Goal: Task Accomplishment & Management: Manage account settings

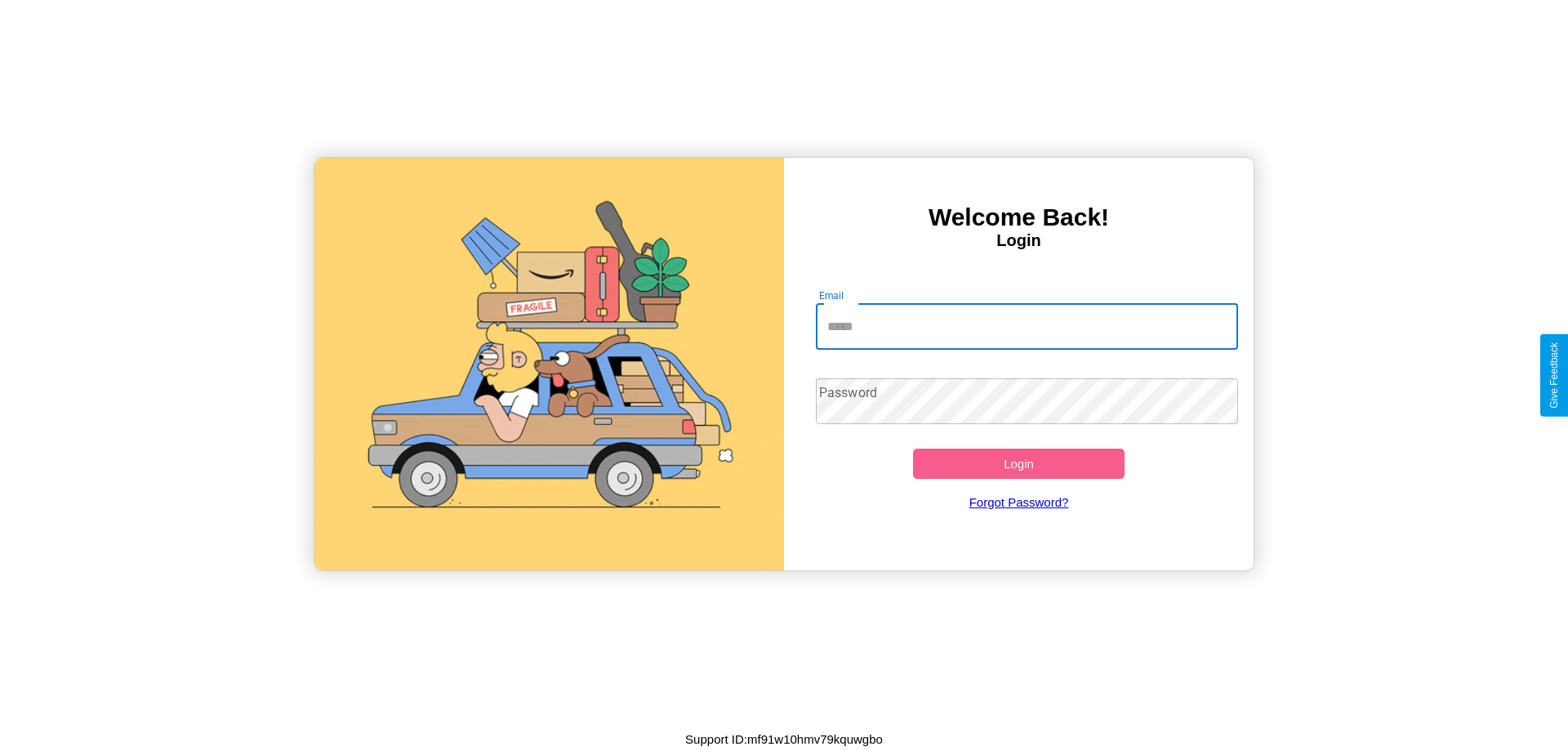
click at [1027, 326] on input "Email" at bounding box center [1027, 326] width 423 height 45
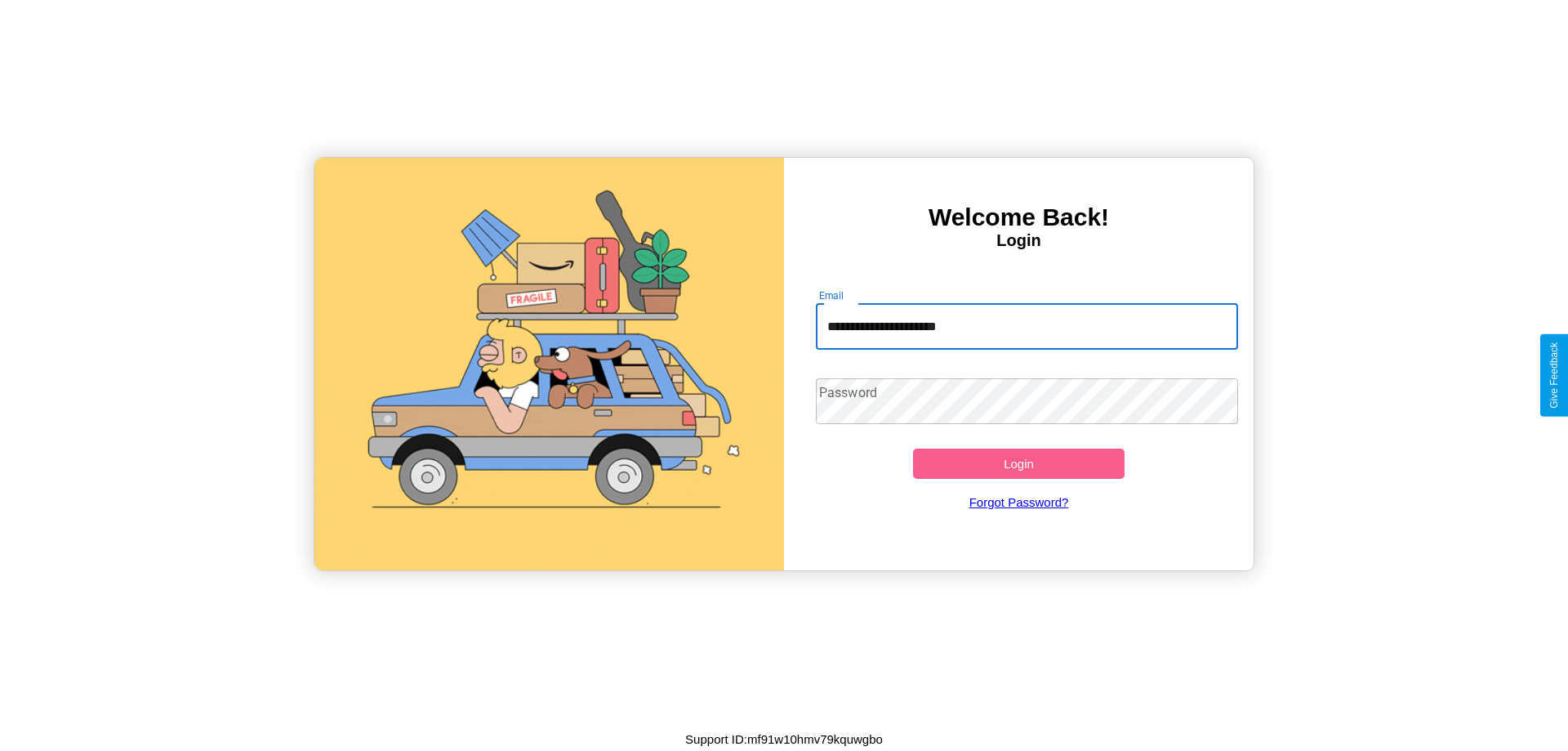
type input "**********"
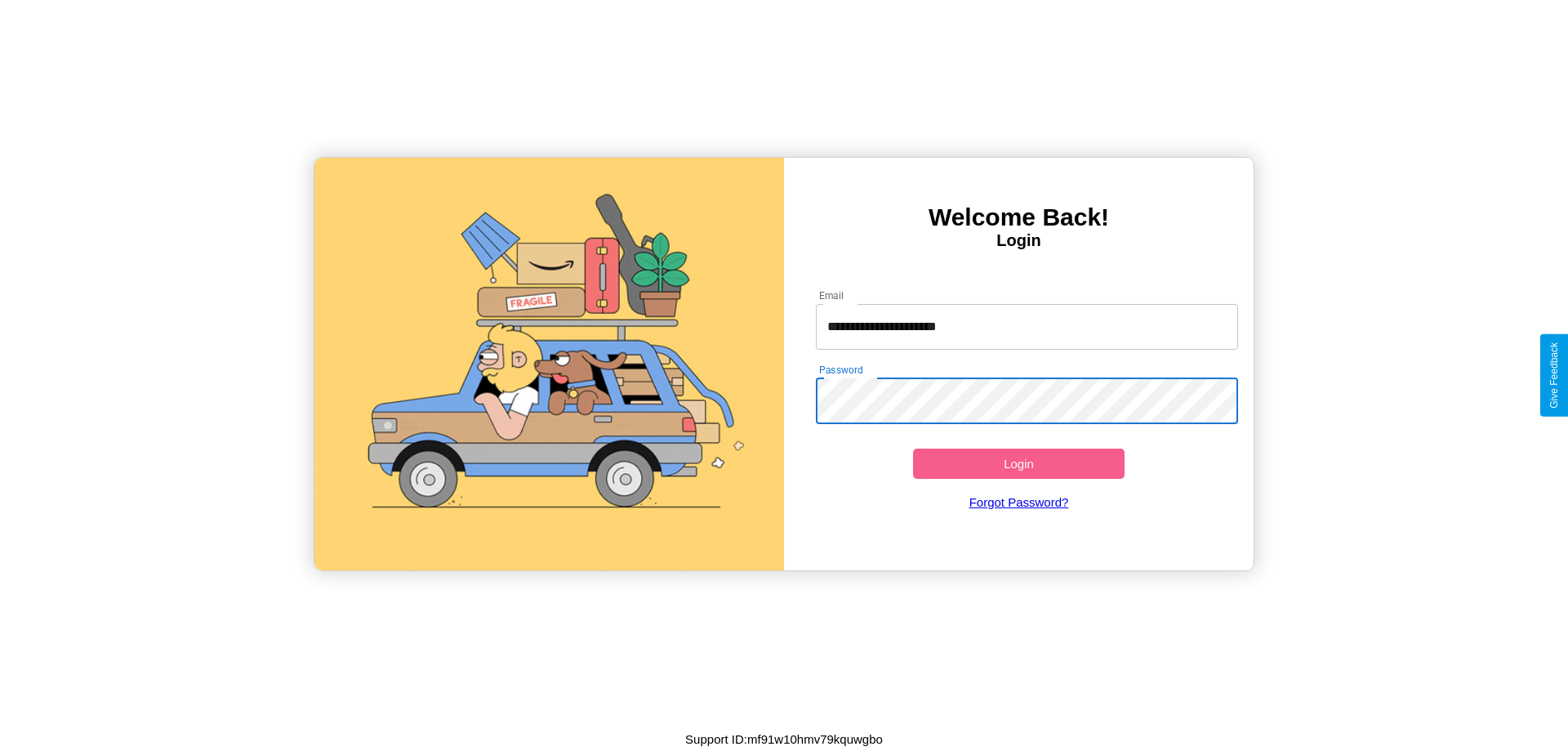
click at [1018, 463] on button "Login" at bounding box center [1018, 463] width 211 height 30
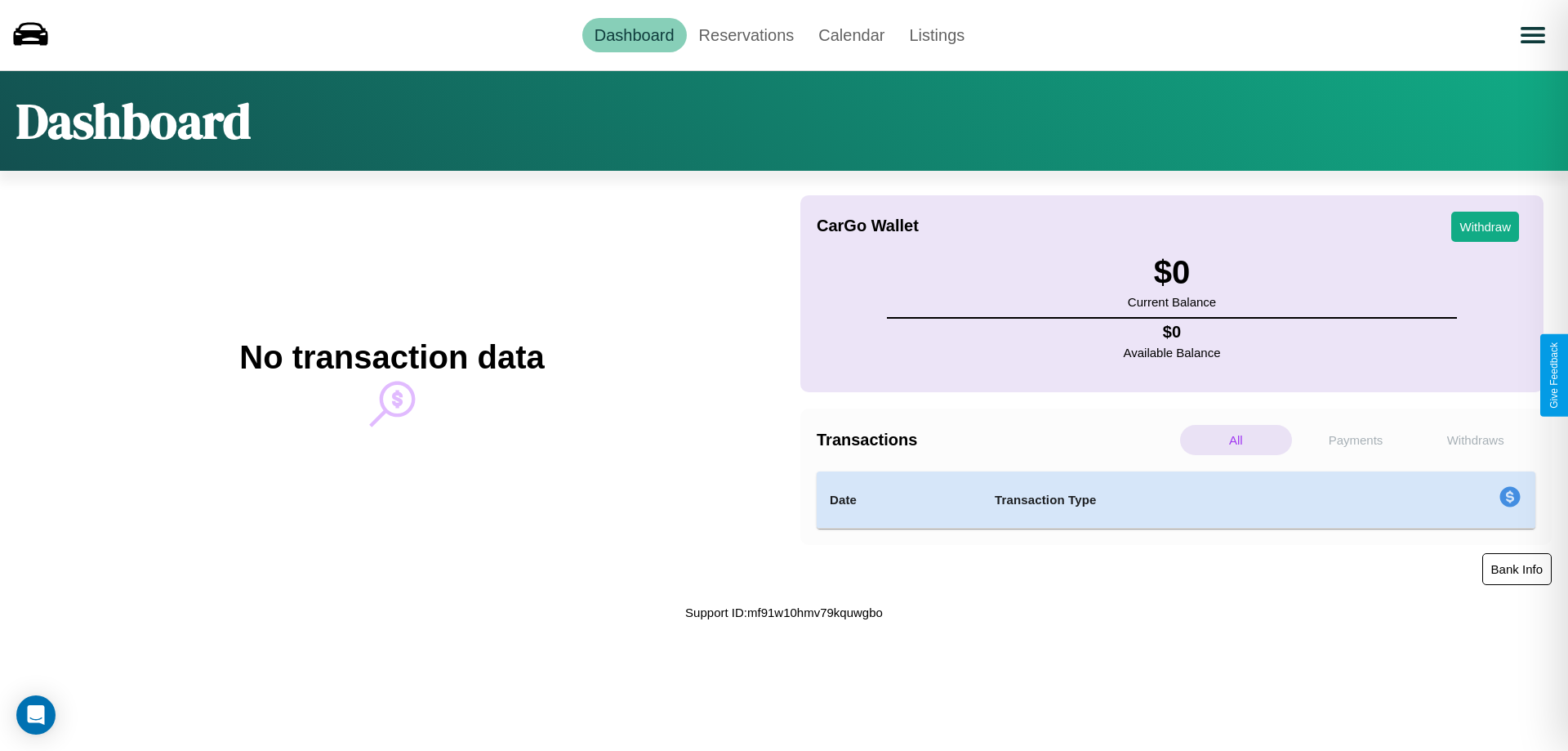
click at [1517, 568] on button "Bank Info" at bounding box center [1517, 569] width 69 height 32
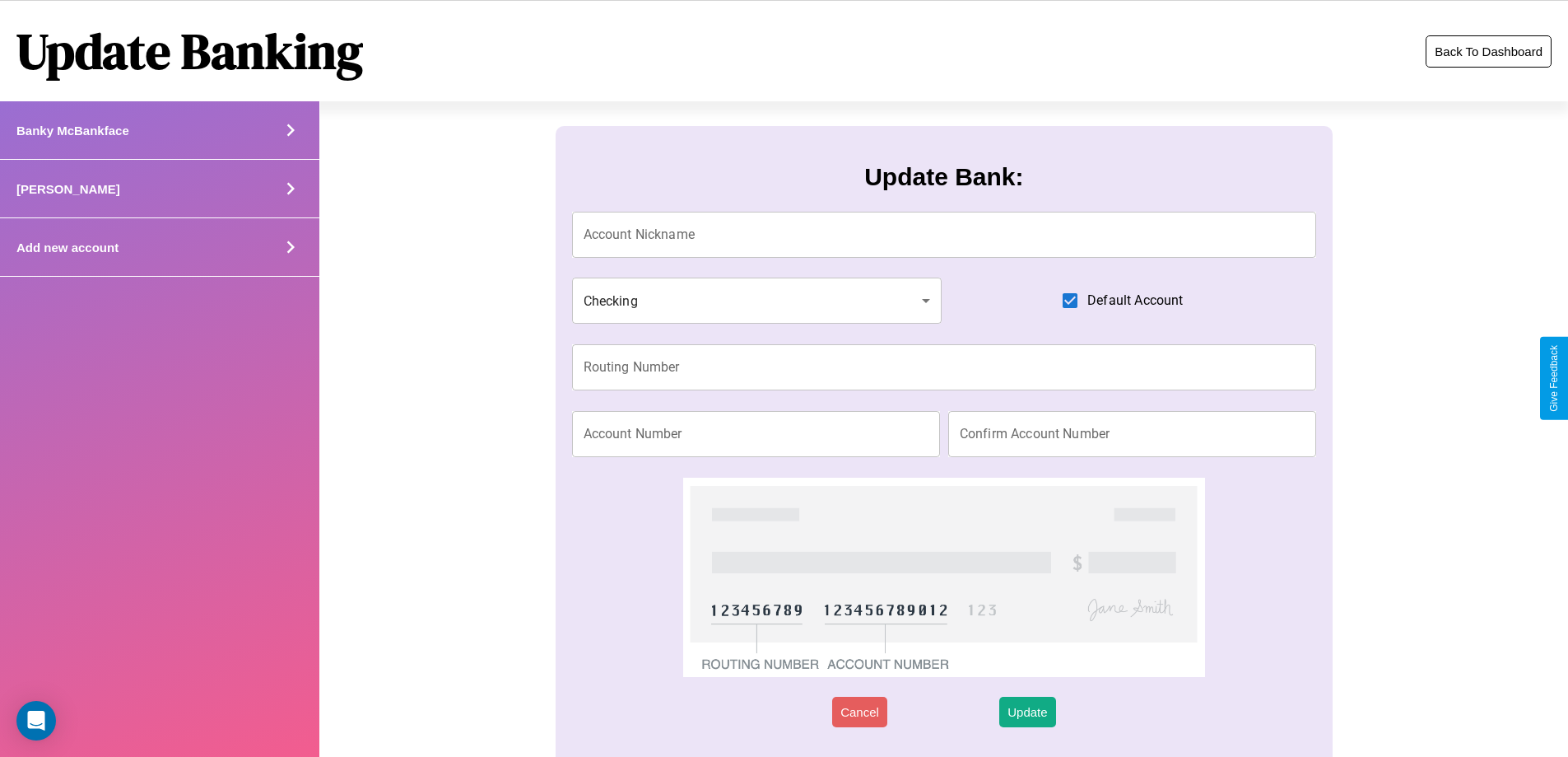
click at [1488, 51] on button "Back To Dashboard" at bounding box center [1488, 51] width 126 height 32
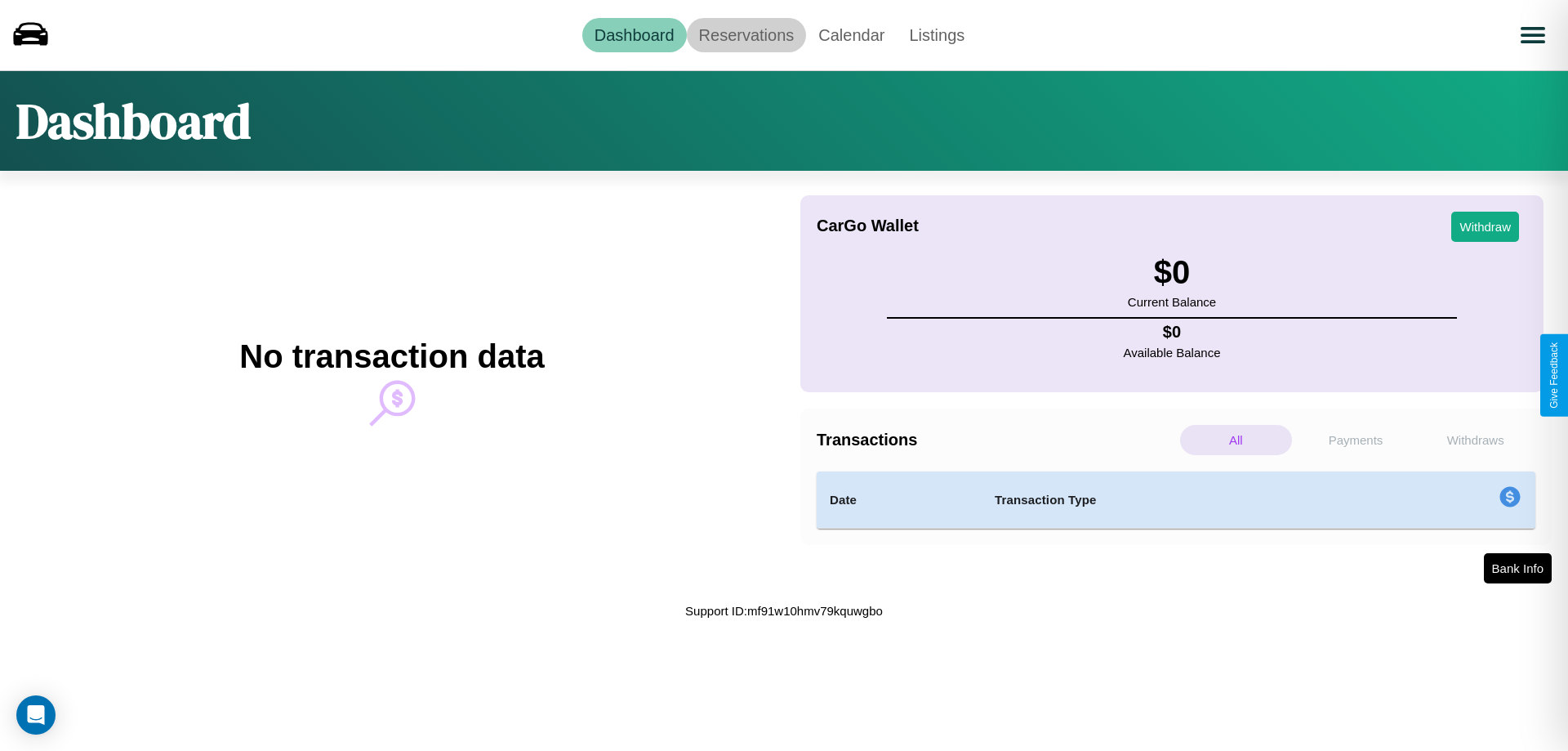
click at [746, 35] on link "Reservations" at bounding box center [747, 35] width 120 height 35
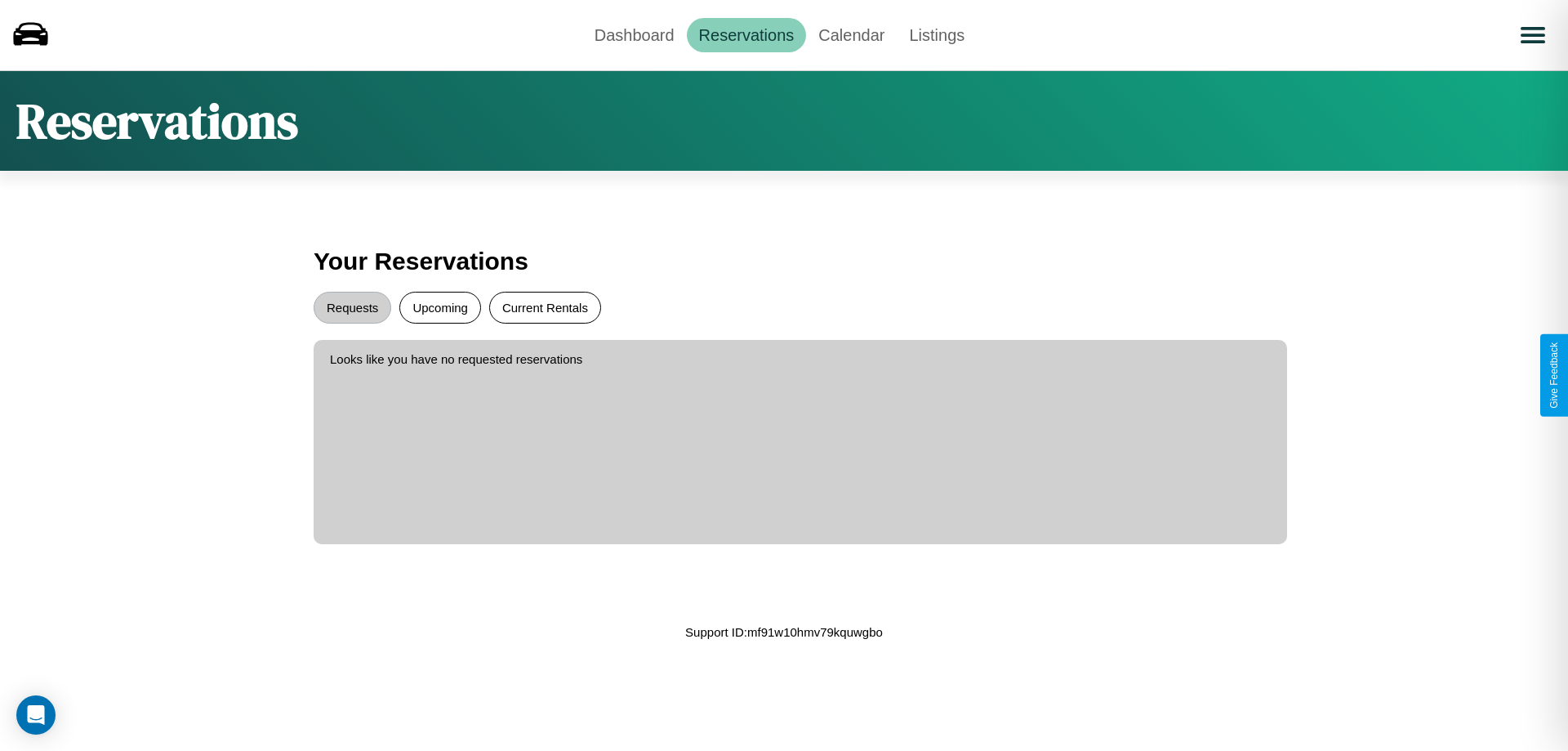
click at [545, 307] on button "Current Rentals" at bounding box center [545, 307] width 112 height 32
click at [352, 307] on button "Requests" at bounding box center [352, 307] width 78 height 32
click at [440, 307] on button "Upcoming" at bounding box center [440, 307] width 82 height 32
